Goal: Information Seeking & Learning: Compare options

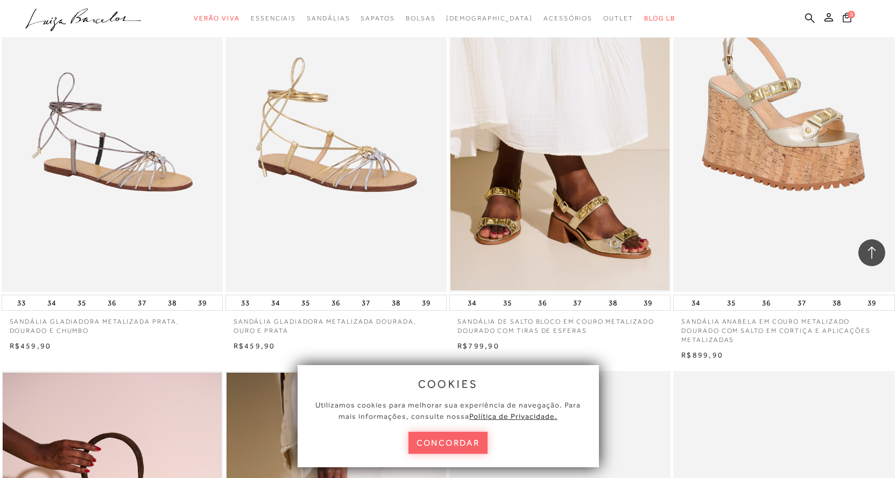
scroll to position [520, 0]
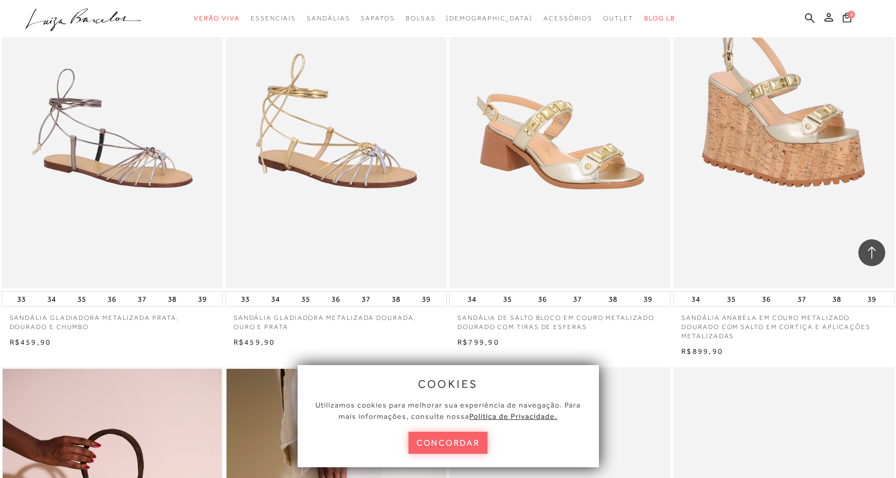
click at [616, 183] on img at bounding box center [560, 123] width 220 height 332
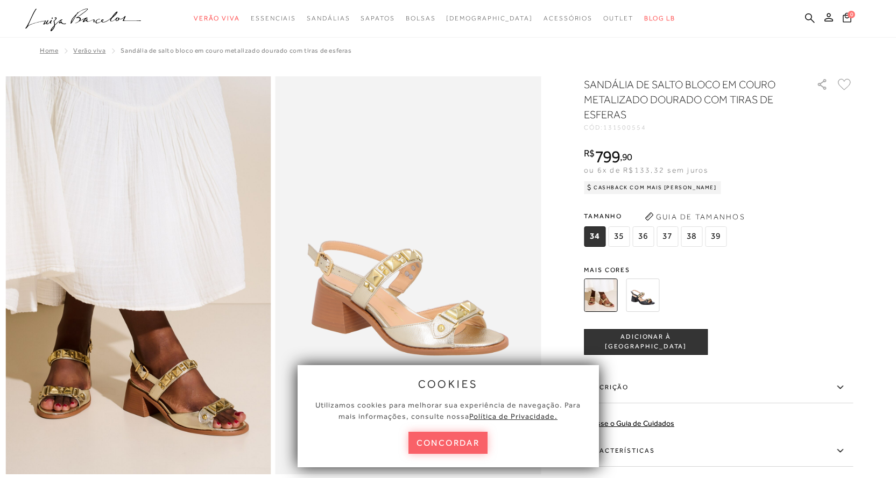
click at [646, 300] on img at bounding box center [642, 295] width 33 height 33
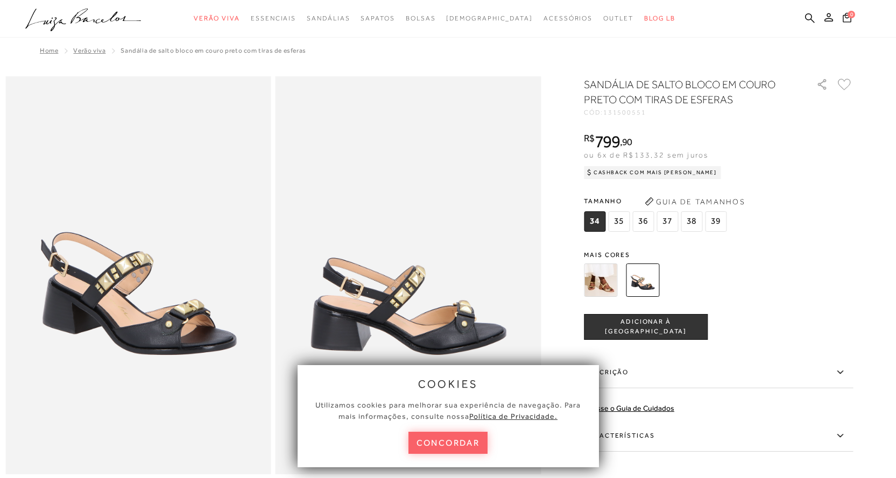
click at [614, 278] on img at bounding box center [600, 280] width 33 height 33
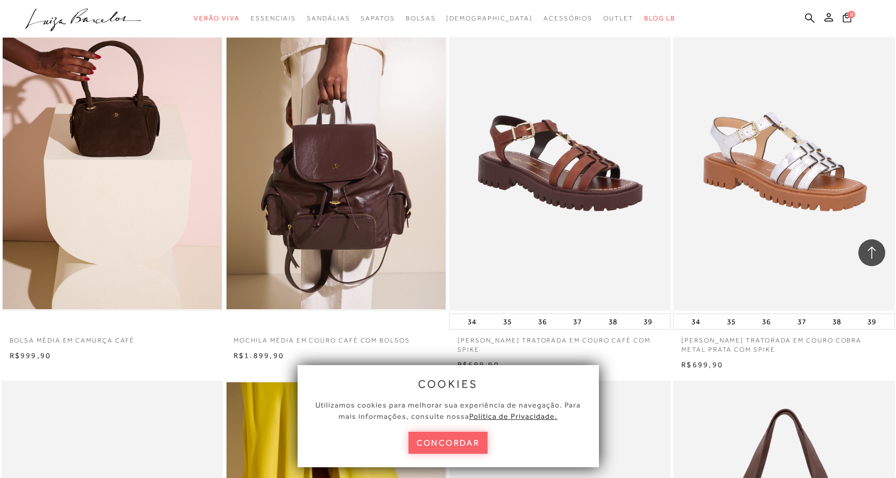
scroll to position [927, 0]
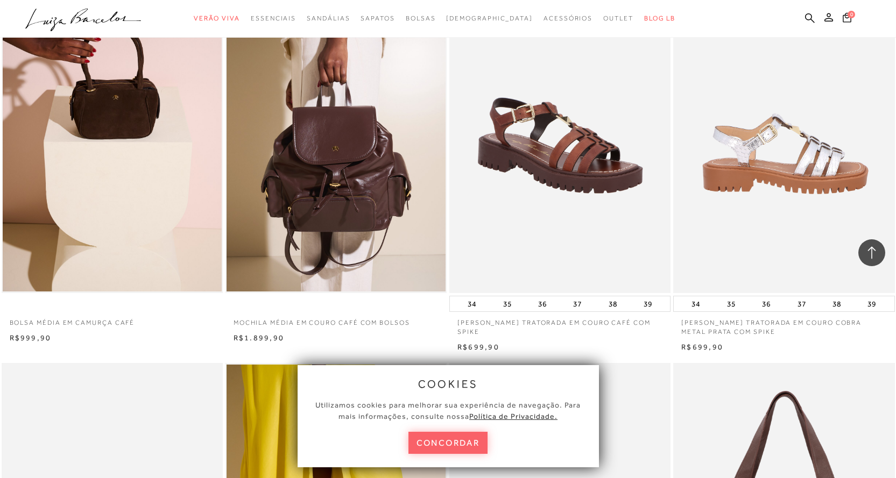
click at [833, 181] on img at bounding box center [784, 127] width 220 height 332
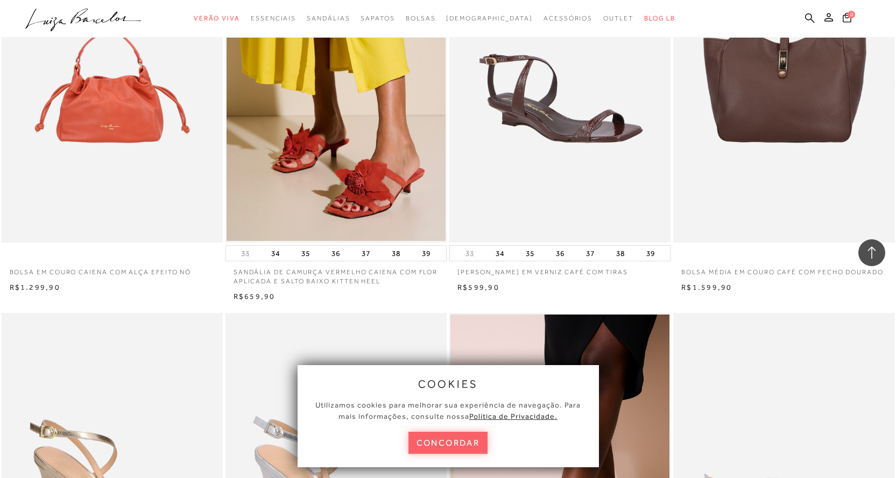
scroll to position [1390, 0]
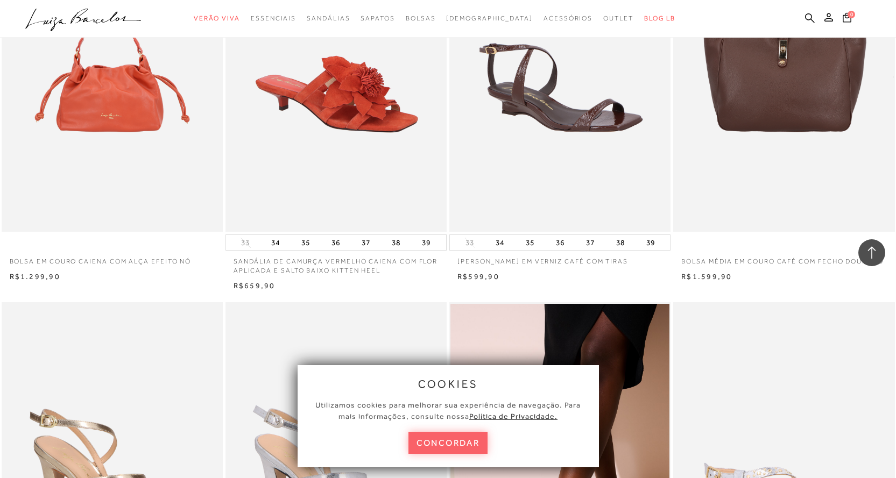
click at [368, 107] on img at bounding box center [337, 66] width 220 height 332
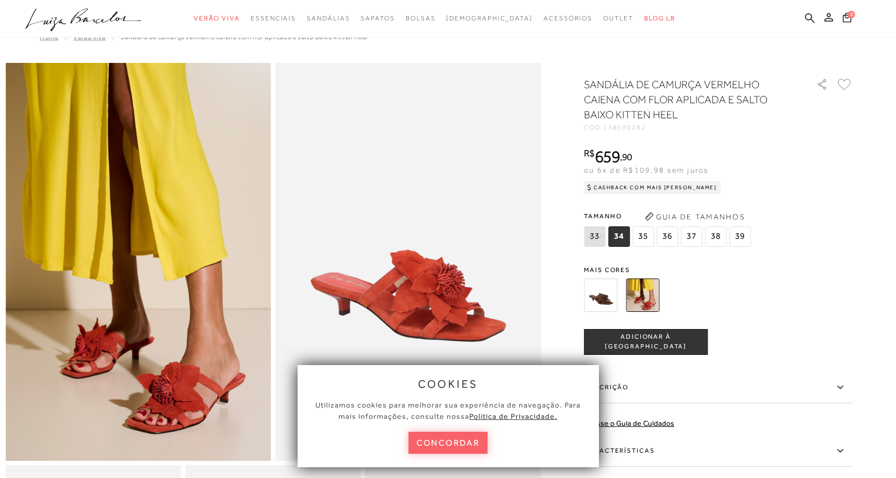
scroll to position [6, 0]
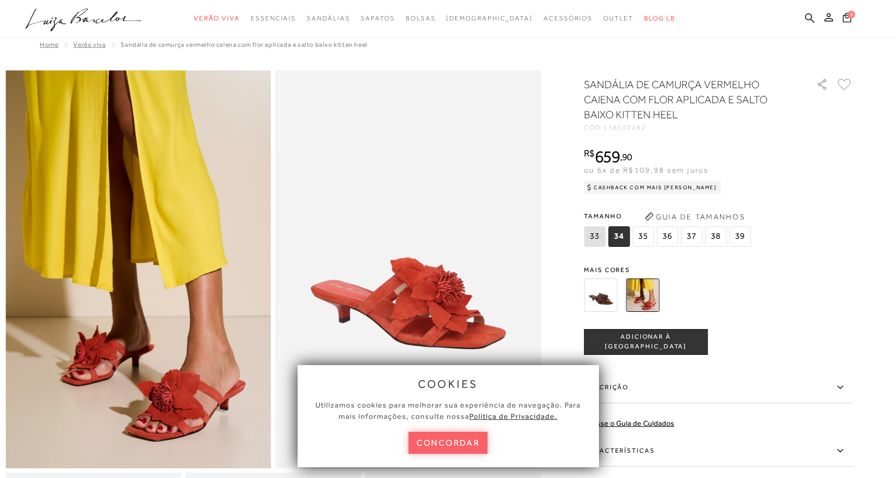
scroll to position [1186, 0]
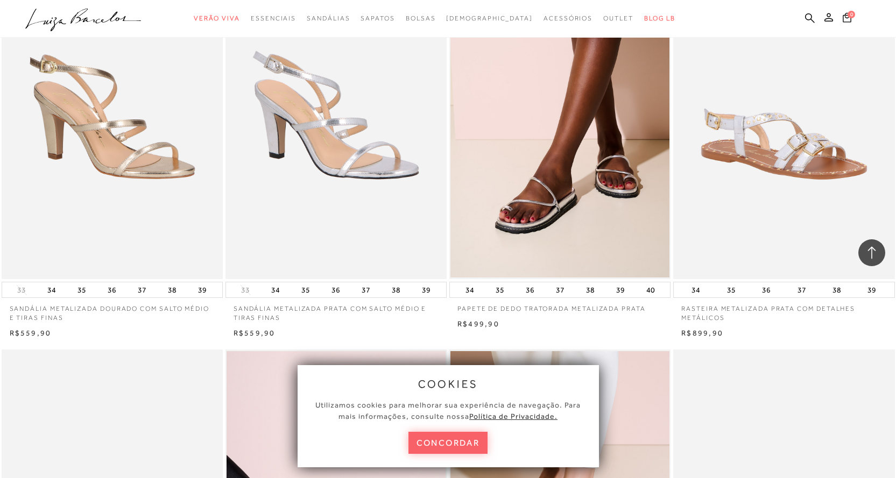
scroll to position [1751, 0]
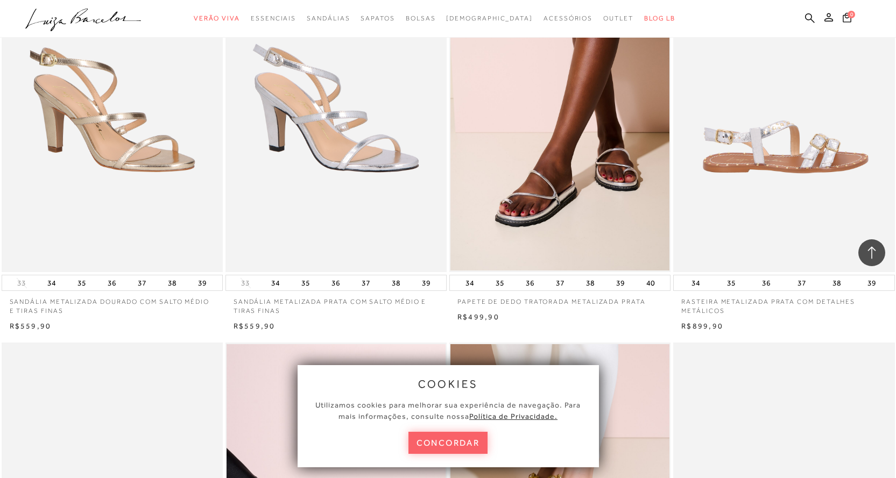
click at [792, 150] on img at bounding box center [784, 107] width 220 height 332
